Goal: Task Accomplishment & Management: Manage account settings

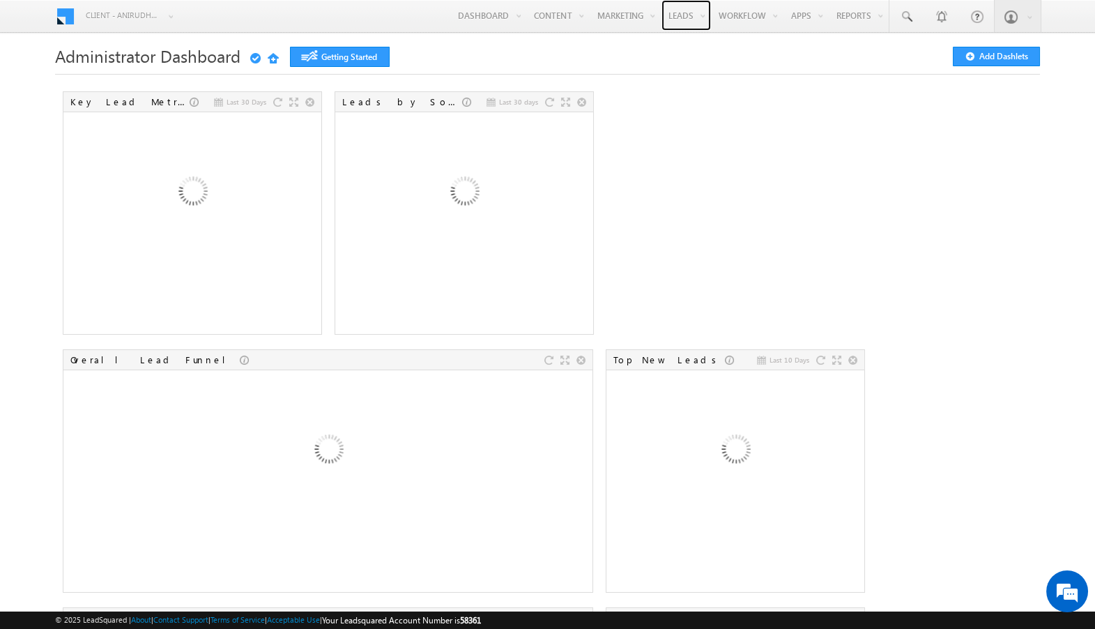
click at [673, 14] on link "Leads" at bounding box center [686, 15] width 49 height 31
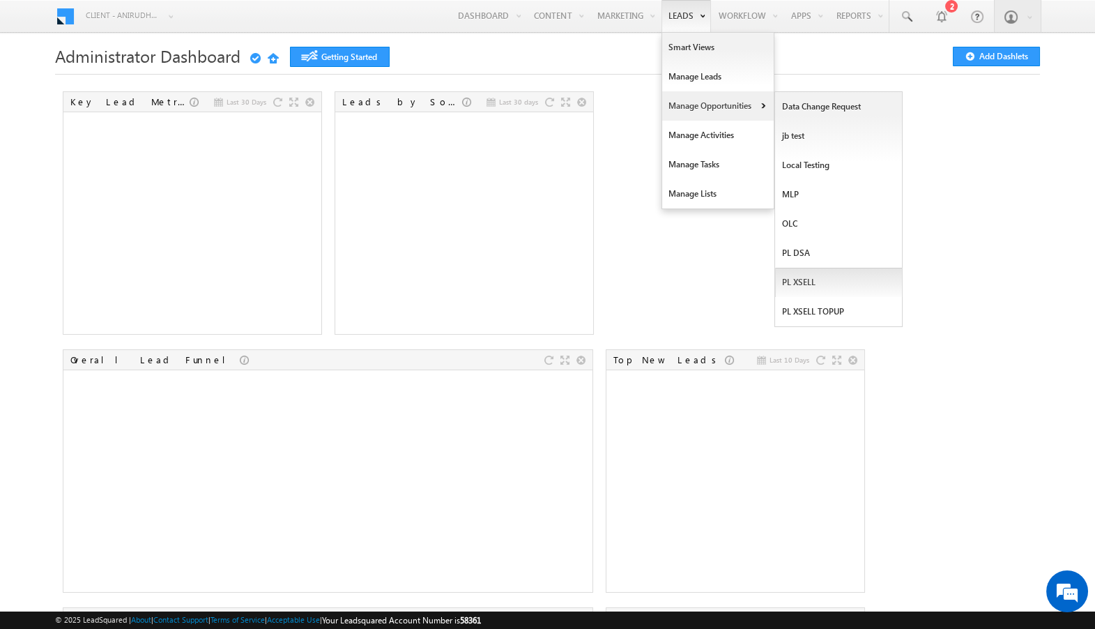
click at [791, 281] on link "PL XSELL" at bounding box center [839, 282] width 128 height 29
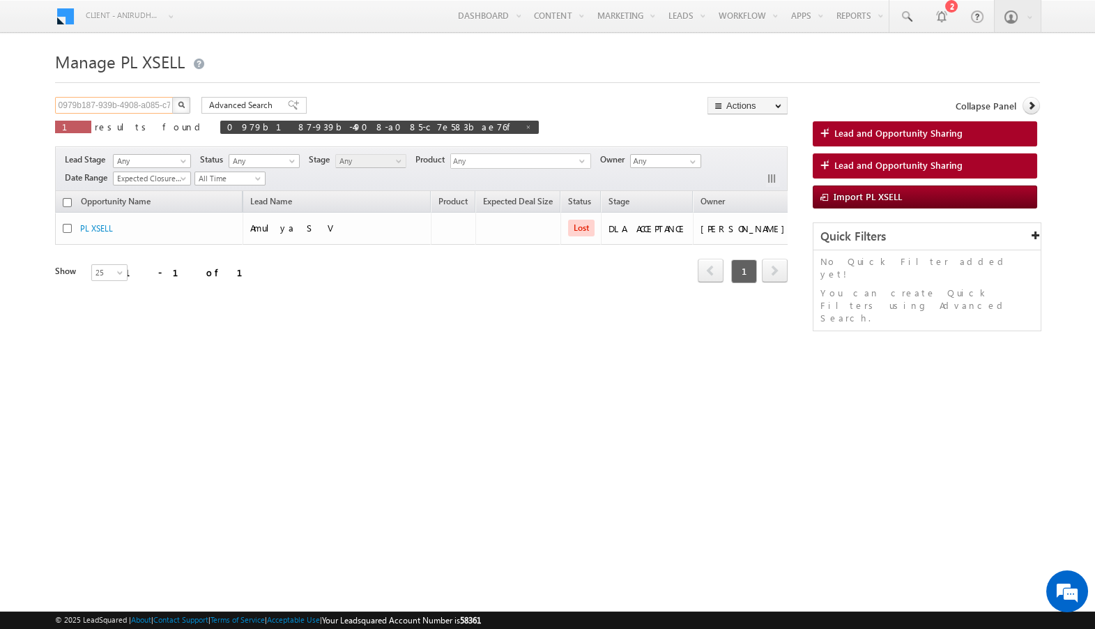
click at [150, 102] on input "0979b187-939b-4908-a085-c7e583bae76f" at bounding box center [114, 105] width 119 height 17
drag, startPoint x: 129, startPoint y: 106, endPoint x: 6, endPoint y: 106, distance: 122.7
click at [6, 106] on body "Menu Client - anirudhparuilsquat (58361) X (My Organization) - capitalfloat (33…" at bounding box center [547, 197] width 1095 height 395
type input "7976501794"
click at [188, 105] on button "button" at bounding box center [181, 105] width 18 height 17
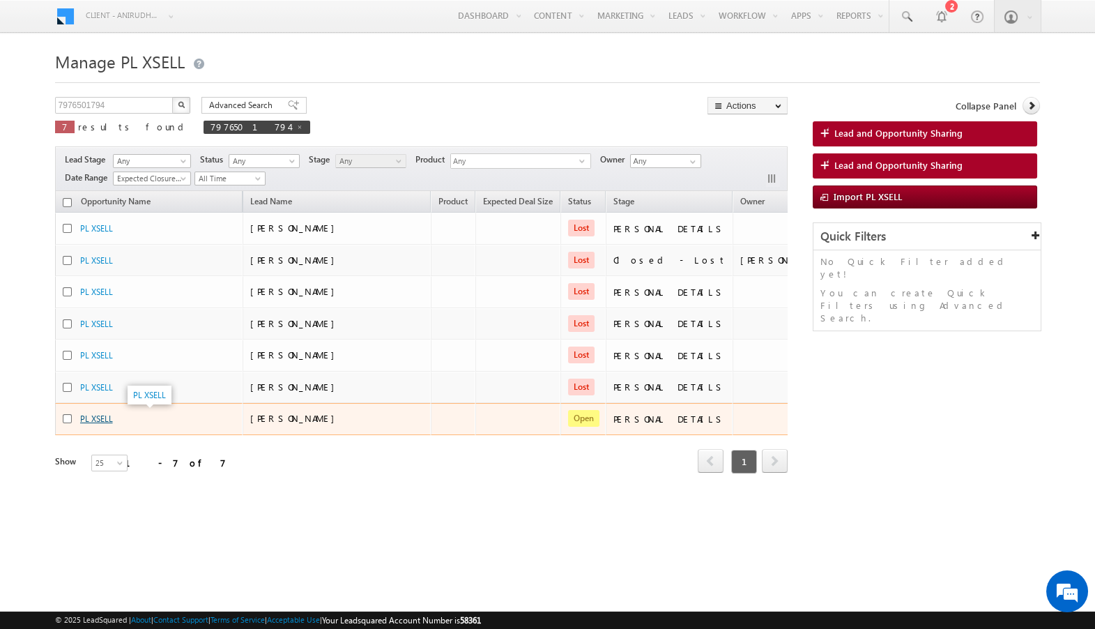
click at [101, 418] on link "PL XSELL" at bounding box center [96, 418] width 33 height 10
click at [102, 419] on link "PL XSELL" at bounding box center [96, 418] width 33 height 10
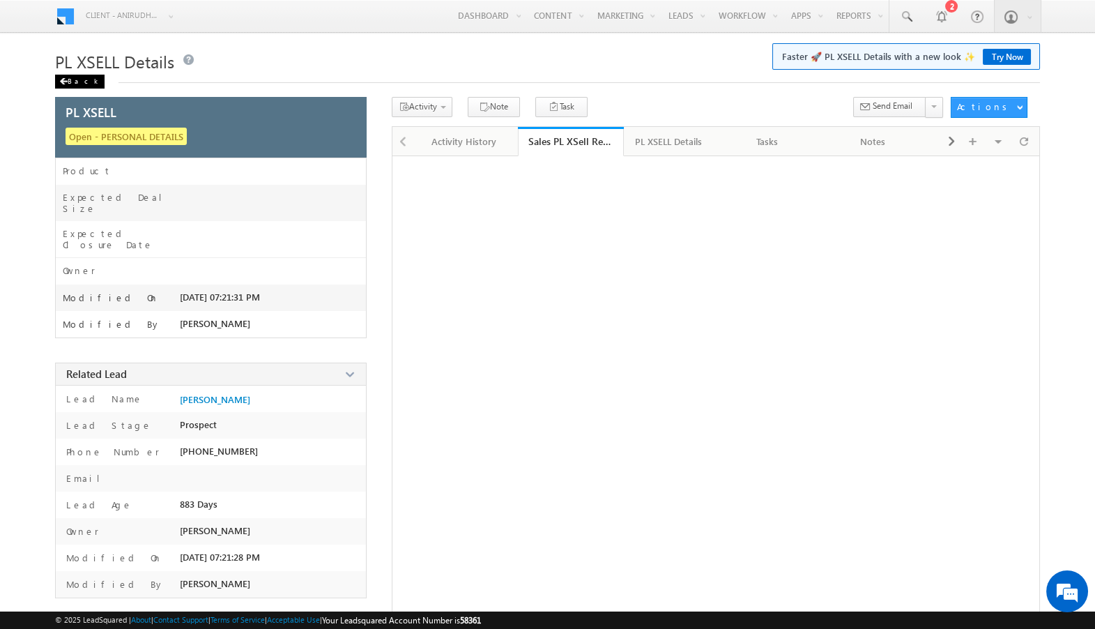
click at [65, 80] on span at bounding box center [63, 81] width 8 height 7
click at [72, 87] on div "Back" at bounding box center [79, 82] width 49 height 14
